Goal: Information Seeking & Learning: Find specific fact

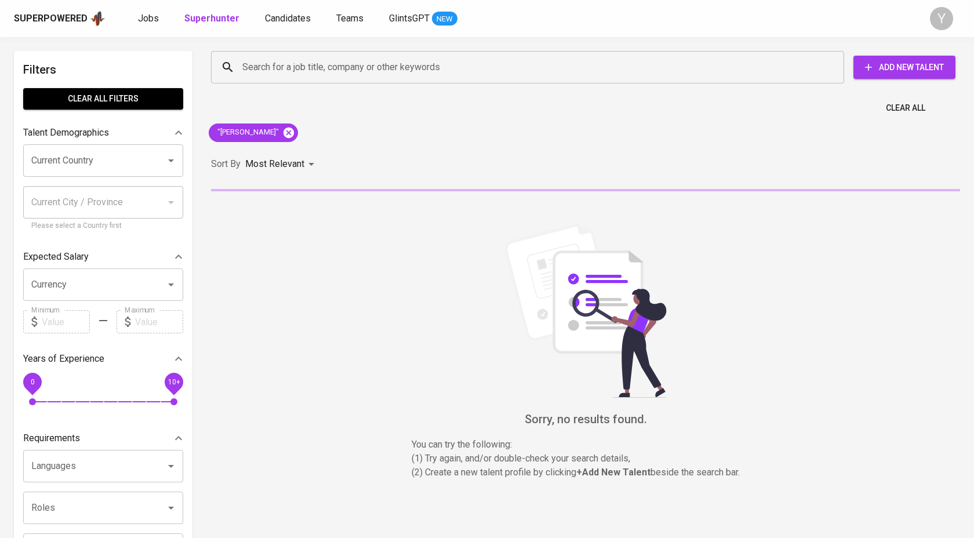
click at [303, 125] on div ""[PERSON_NAME]"" at bounding box center [253, 133] width 99 height 28
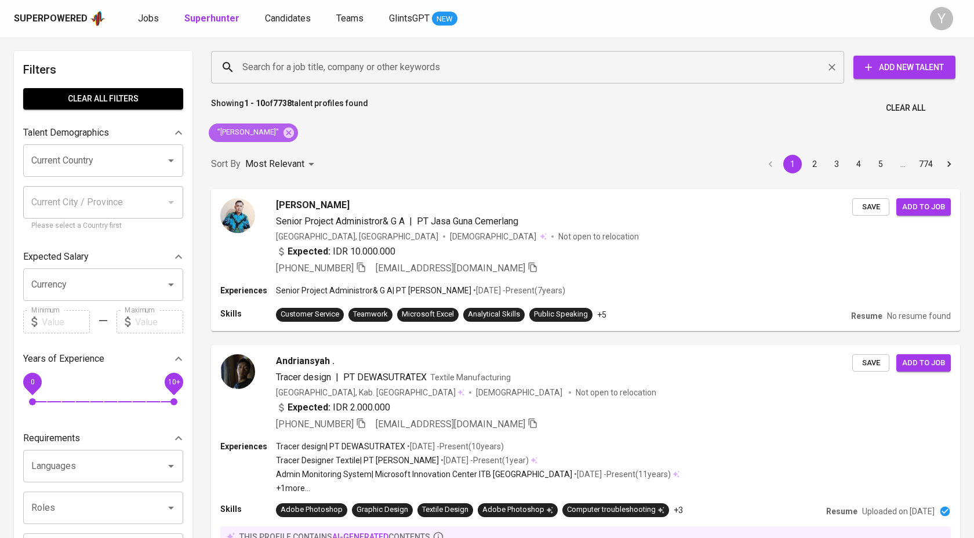
drag, startPoint x: 320, startPoint y: 127, endPoint x: 321, endPoint y: 67, distance: 60.3
click at [295, 127] on icon at bounding box center [288, 132] width 13 height 13
click at [321, 67] on input "Search for a job title, company or other keywords" at bounding box center [530, 67] width 582 height 22
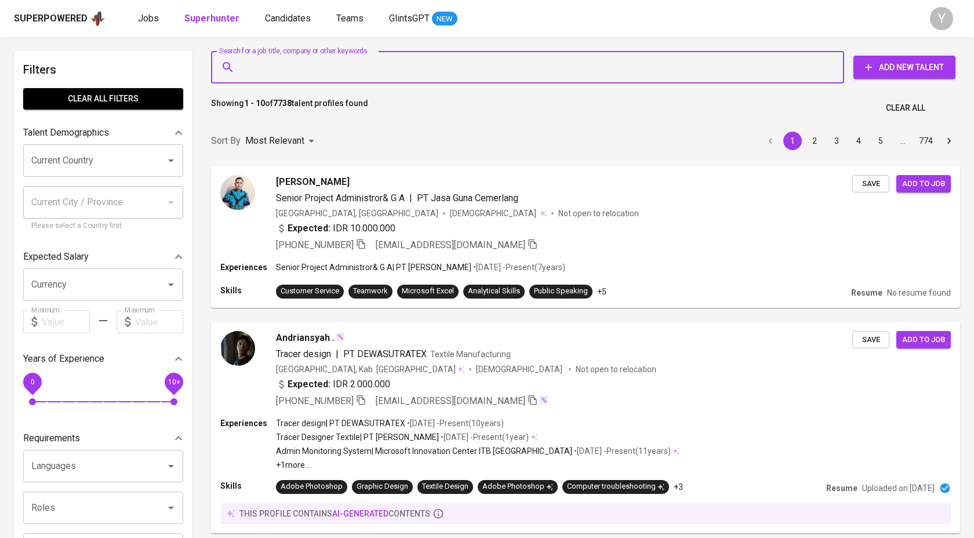
click at [321, 67] on input "Search for a job title, company or other keywords" at bounding box center [530, 67] width 582 height 22
paste input "[EMAIL_ADDRESS][DOMAIN_NAME]"
type input "[EMAIL_ADDRESS][DOMAIN_NAME]"
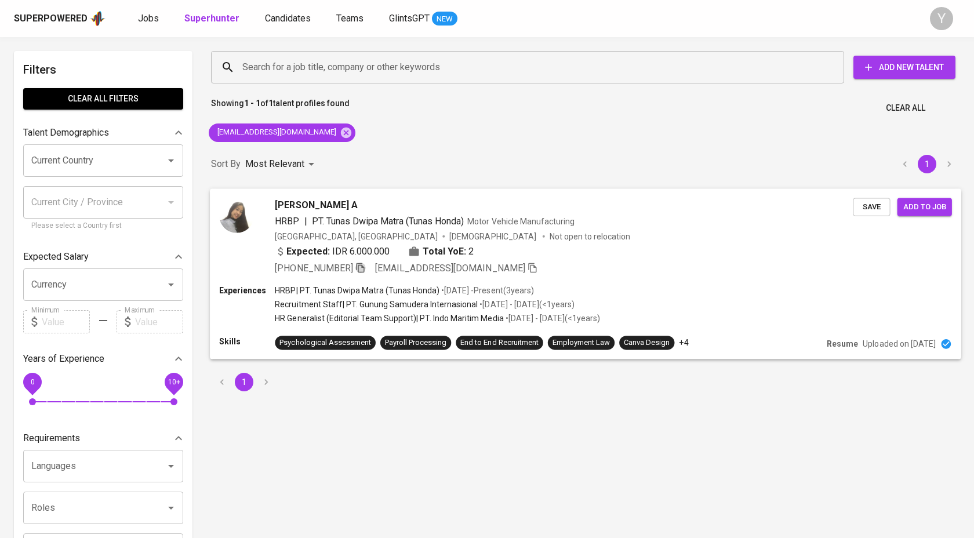
click at [360, 267] on icon "button" at bounding box center [360, 267] width 10 height 10
click at [341, 131] on icon at bounding box center [346, 132] width 10 height 10
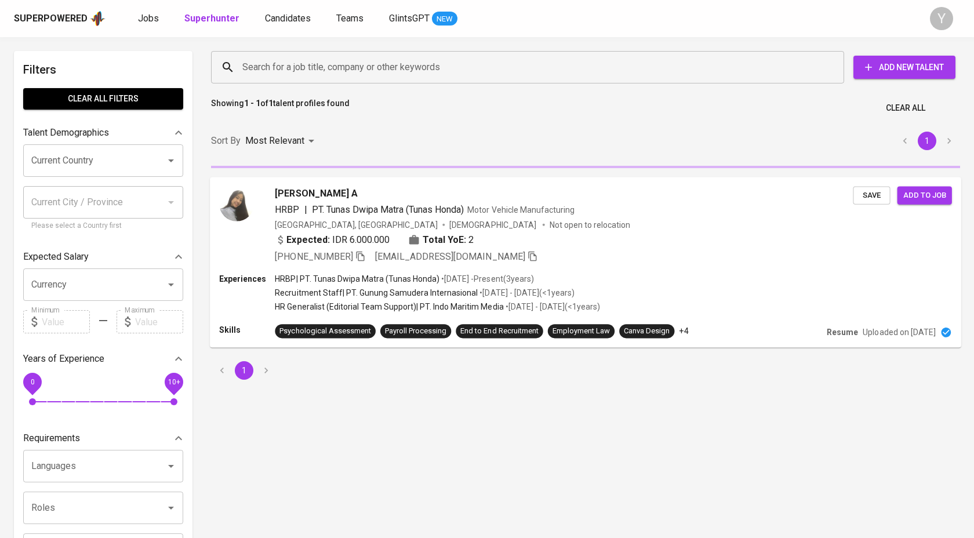
click at [330, 74] on input "Search for a job title, company or other keywords" at bounding box center [530, 67] width 582 height 22
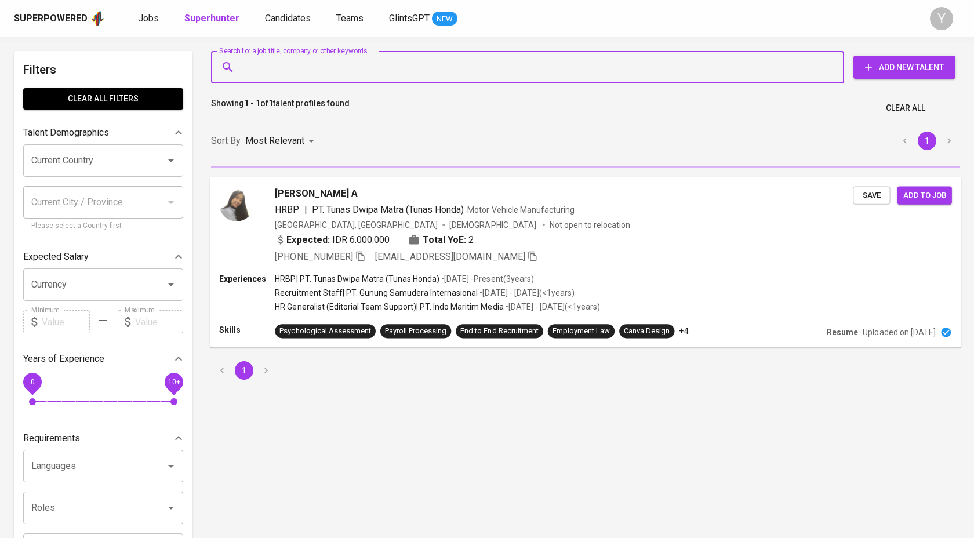
paste input "[EMAIL_ADDRESS][DOMAIN_NAME]"
type input "[EMAIL_ADDRESS][DOMAIN_NAME]"
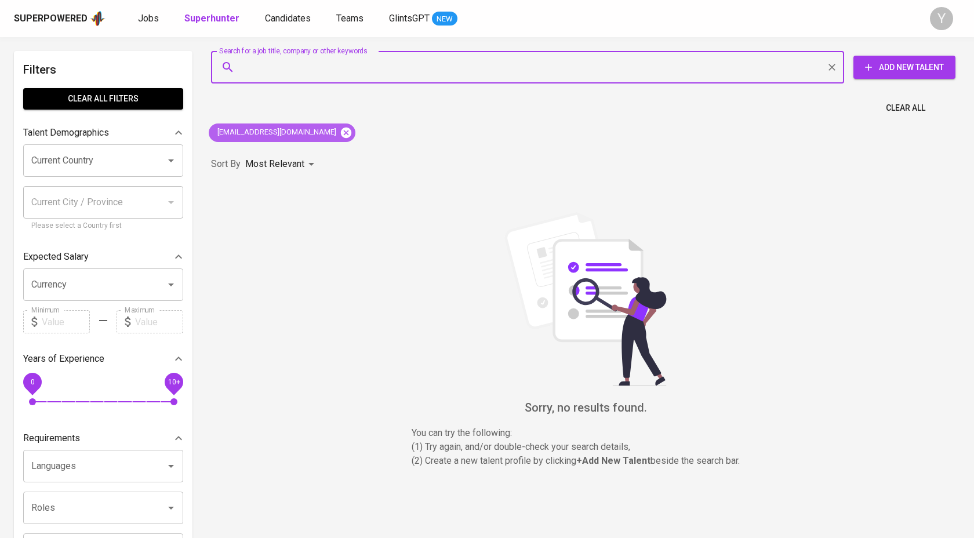
click at [341, 136] on icon at bounding box center [346, 132] width 10 height 10
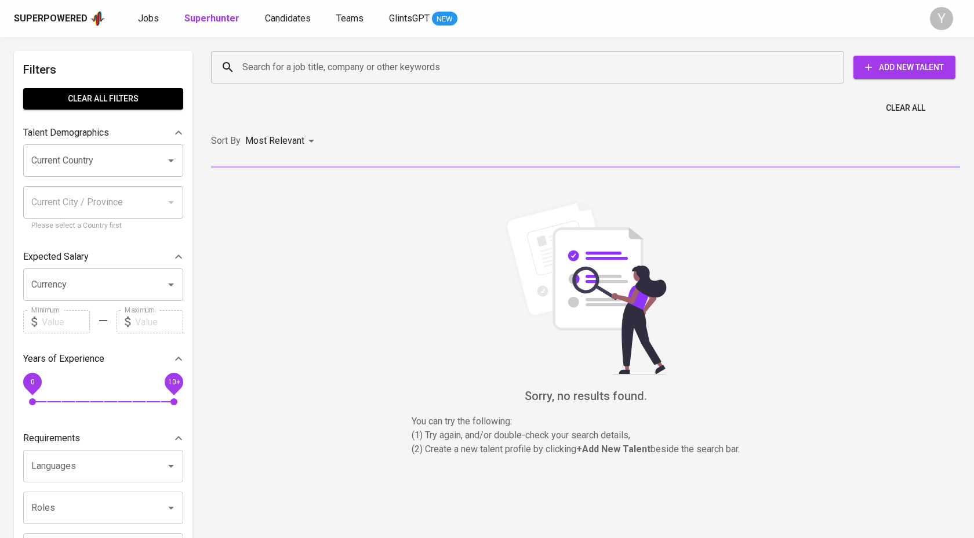
click at [358, 68] on input "Search for a job title, company or other keywords" at bounding box center [530, 67] width 582 height 22
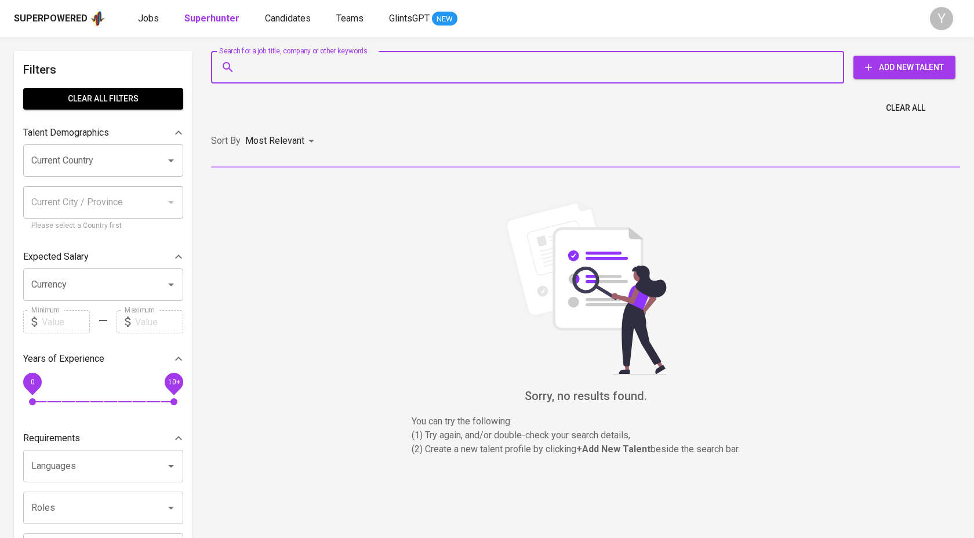
paste input "[EMAIL_ADDRESS][DOMAIN_NAME]"
type input "[EMAIL_ADDRESS][DOMAIN_NAME]"
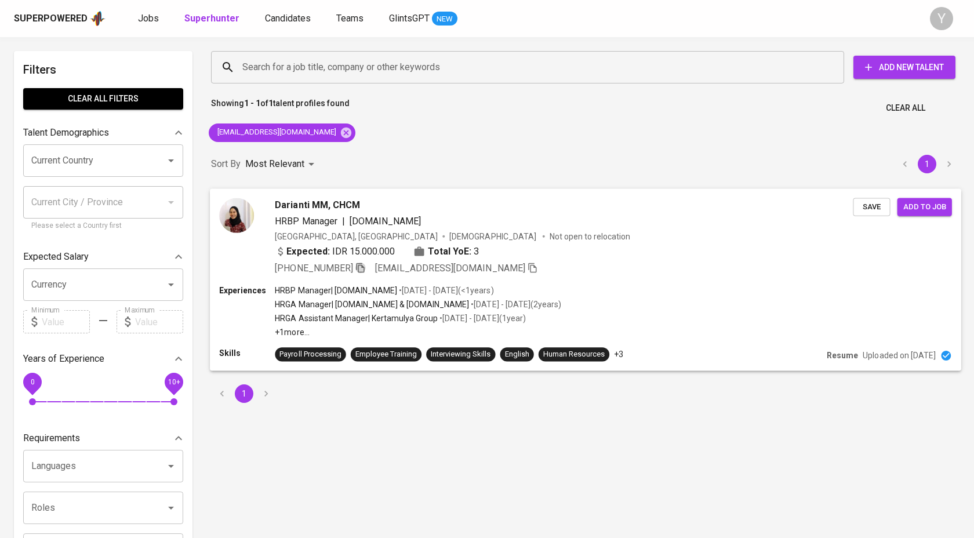
click at [362, 267] on icon "button" at bounding box center [360, 268] width 8 height 10
click at [314, 139] on div "[EMAIL_ADDRESS][DOMAIN_NAME]" at bounding box center [282, 132] width 147 height 19
click at [347, 74] on input "Search for a job title, company or other keywords" at bounding box center [530, 67] width 582 height 22
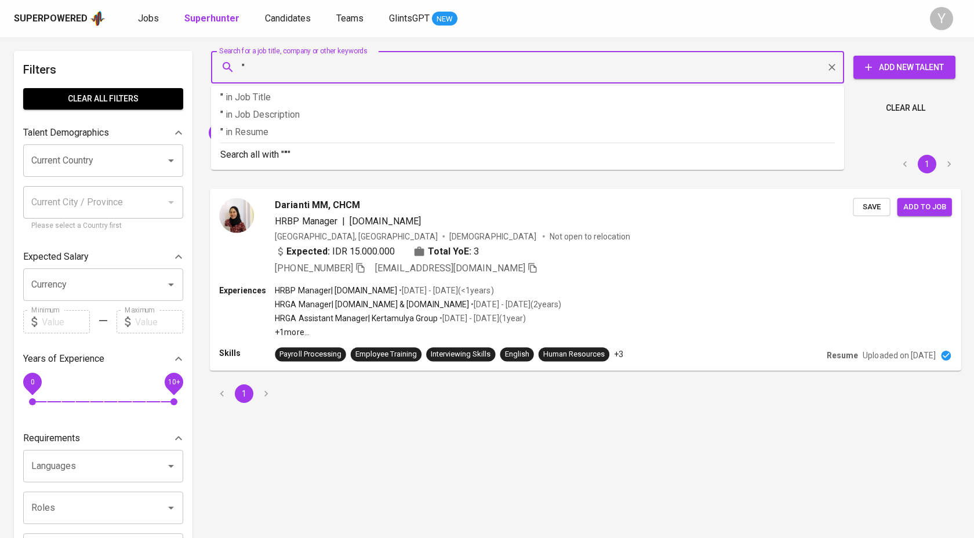
paste input "BESPOKE LAB"
type input ""BESPOKE LAB""
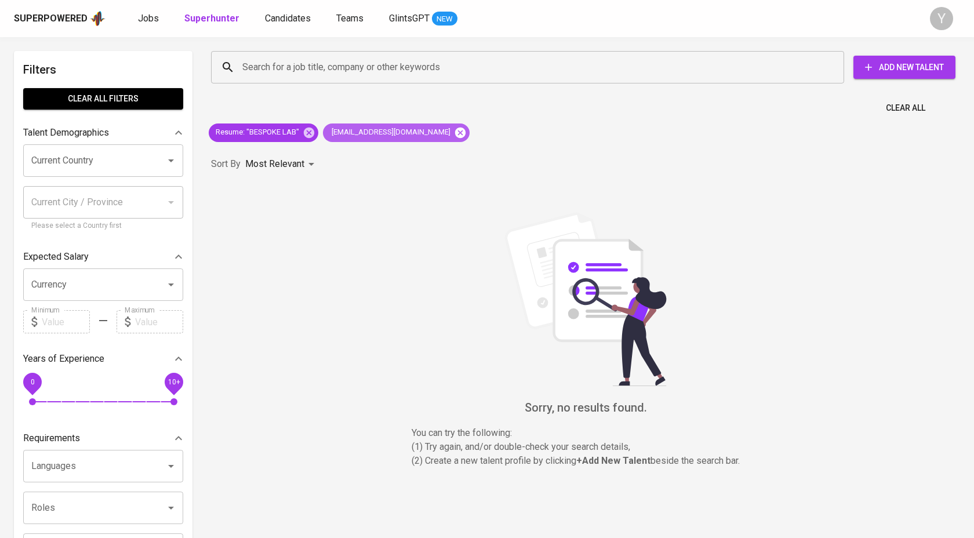
click at [455, 130] on icon at bounding box center [460, 132] width 10 height 10
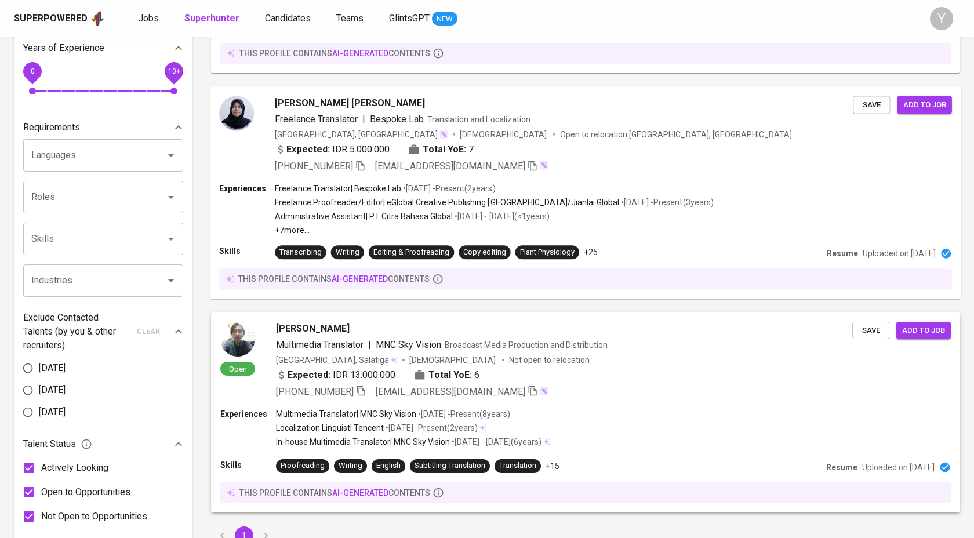
scroll to position [241, 0]
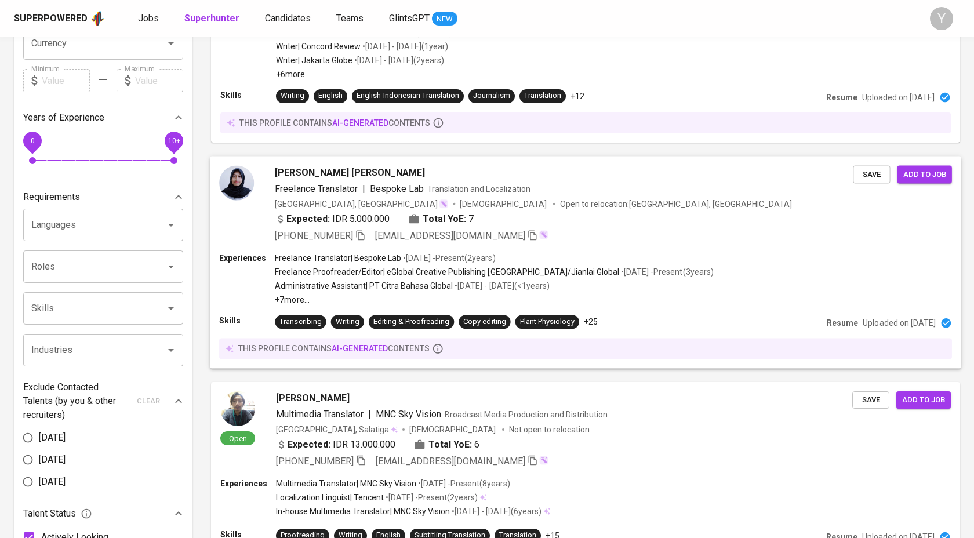
click at [428, 281] on p "Administrative Assistant | PT Citra Bahasa Global" at bounding box center [364, 286] width 178 height 12
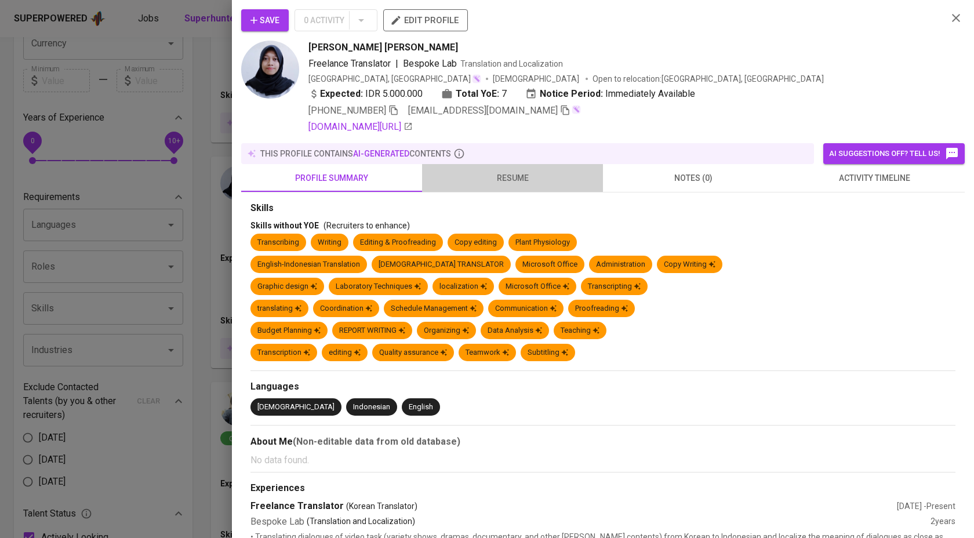
click at [517, 180] on span "resume" at bounding box center [512, 178] width 167 height 14
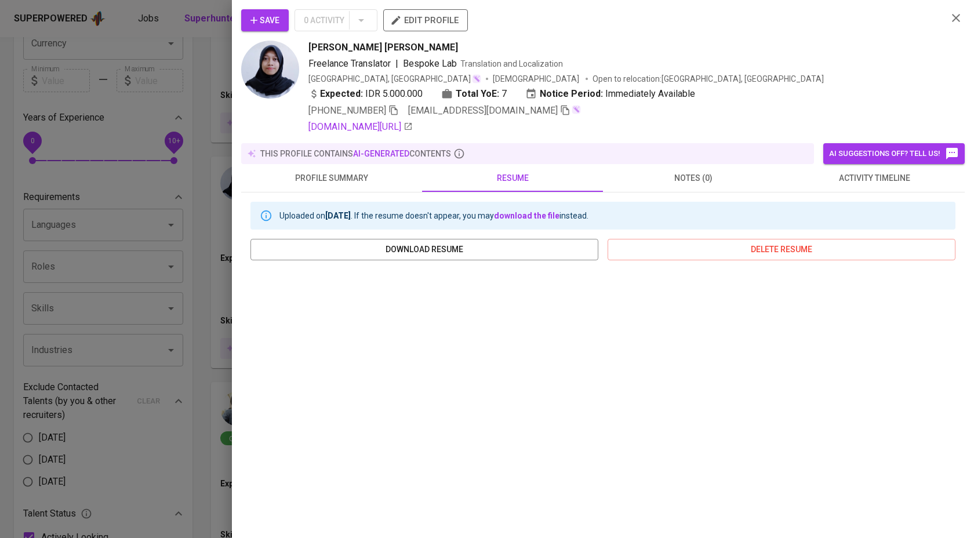
click at [201, 179] on div at bounding box center [487, 269] width 974 height 538
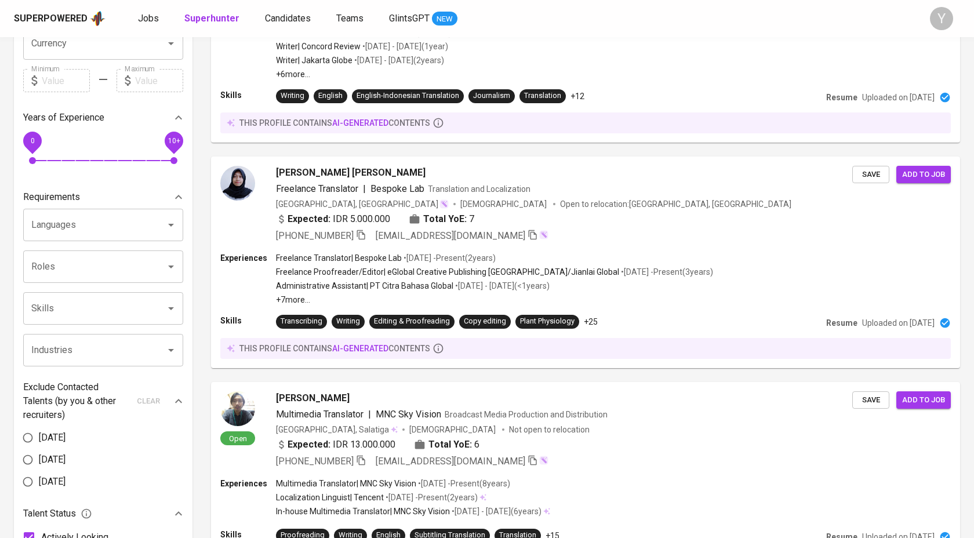
scroll to position [0, 0]
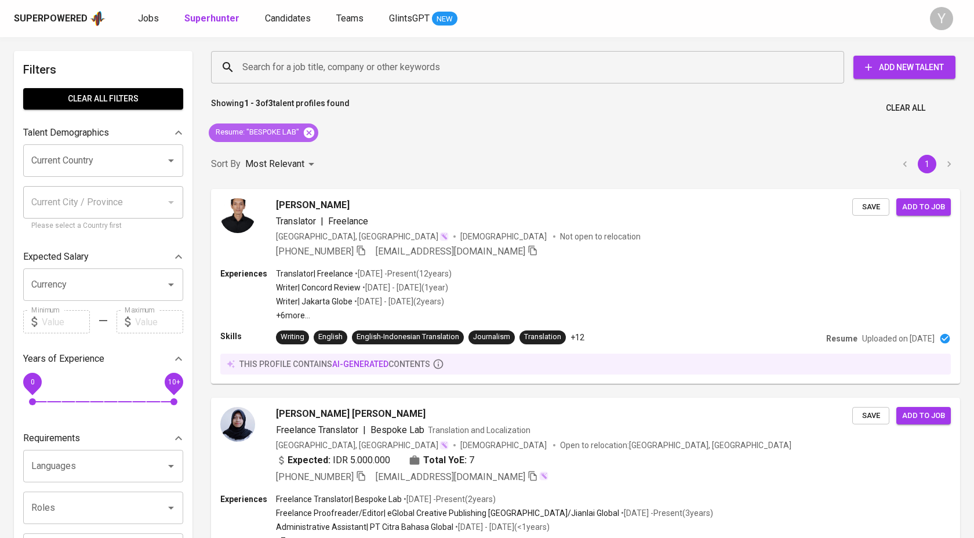
click at [314, 134] on icon at bounding box center [309, 132] width 10 height 10
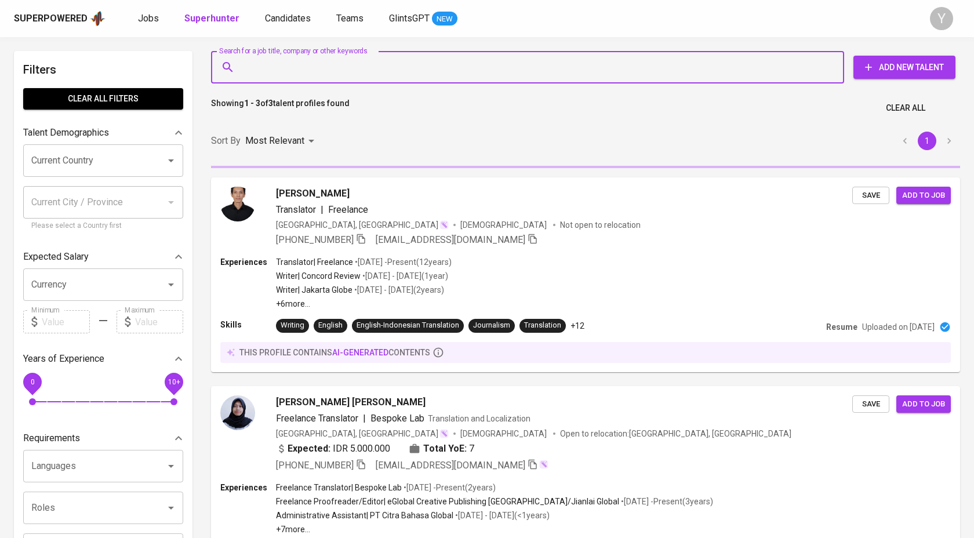
click at [340, 68] on input "Search for a job title, company or other keywords" at bounding box center [530, 67] width 582 height 22
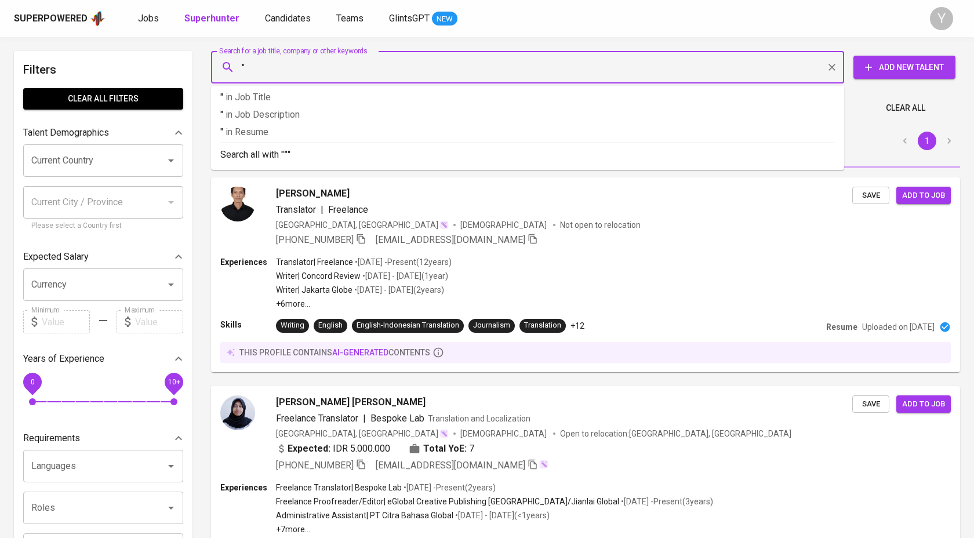
paste input "[PERSON_NAME] Go"
type input ""[PERSON_NAME] Go""
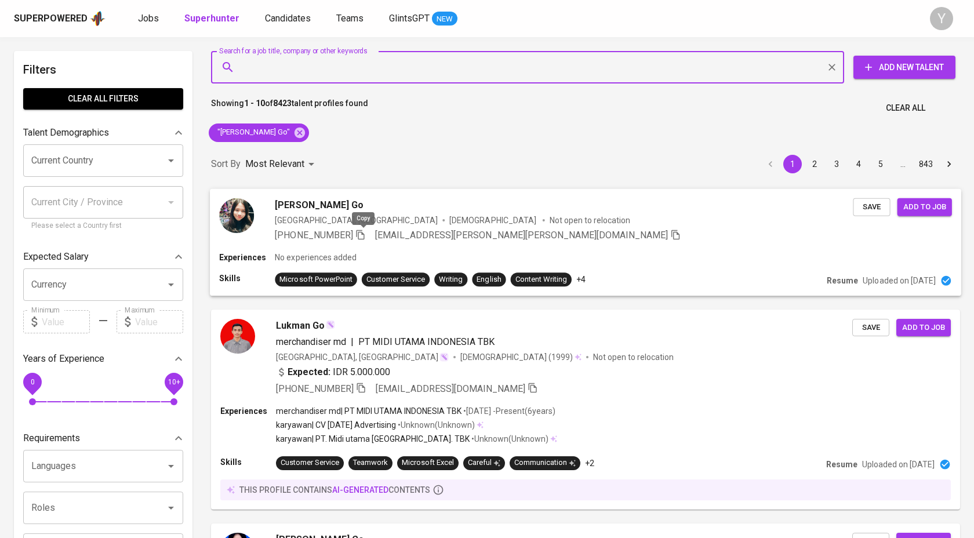
click at [362, 238] on icon "button" at bounding box center [360, 234] width 10 height 10
